Goal: Navigation & Orientation: Find specific page/section

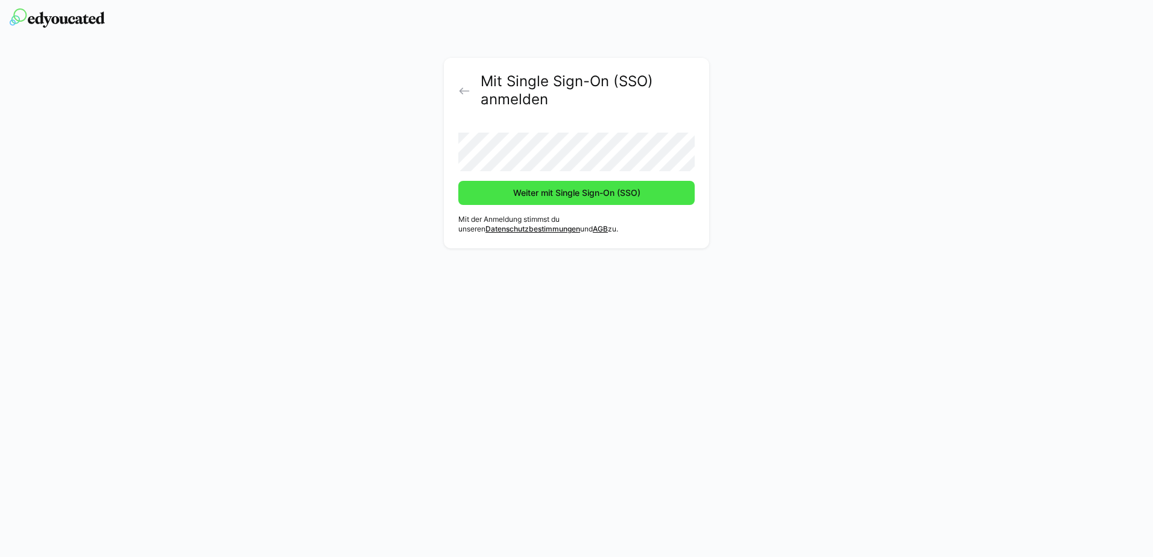
click at [546, 200] on span "Weiter mit Single Sign-On (SSO)" at bounding box center [576, 193] width 236 height 24
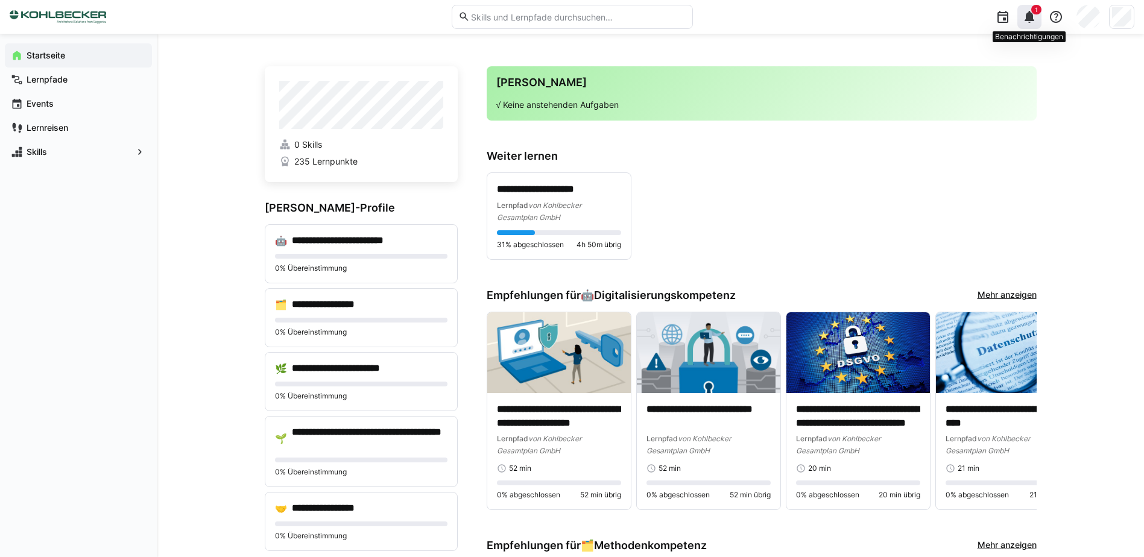
click at [1025, 21] on eds-icon at bounding box center [1029, 17] width 14 height 14
